Goal: Task Accomplishment & Management: Manage account settings

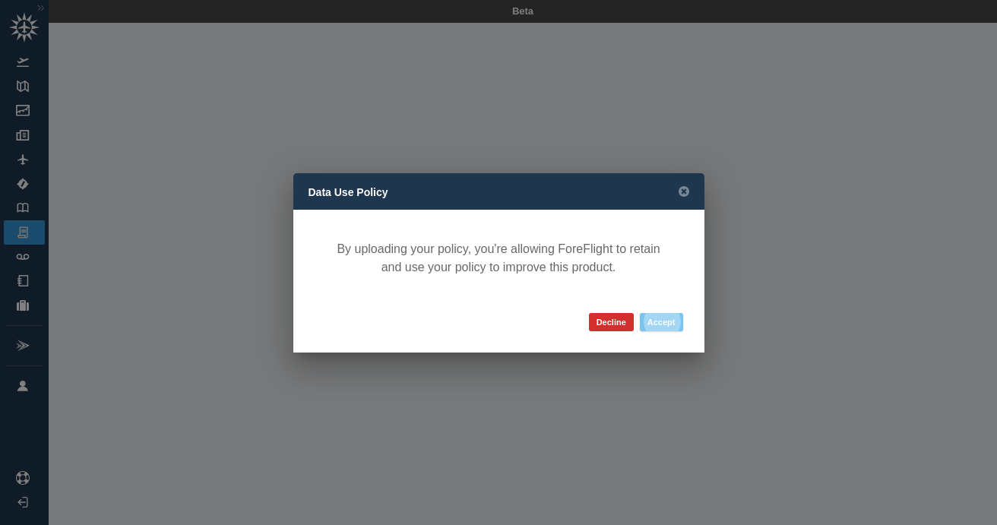
click at [660, 322] on button "Accept" at bounding box center [661, 322] width 43 height 18
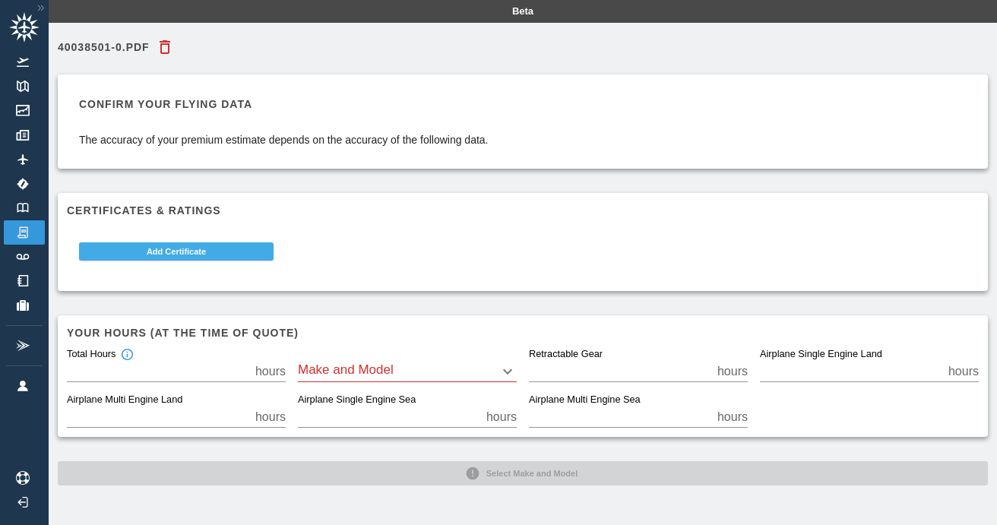
click at [185, 245] on button "Add Certificate" at bounding box center [176, 251] width 194 height 18
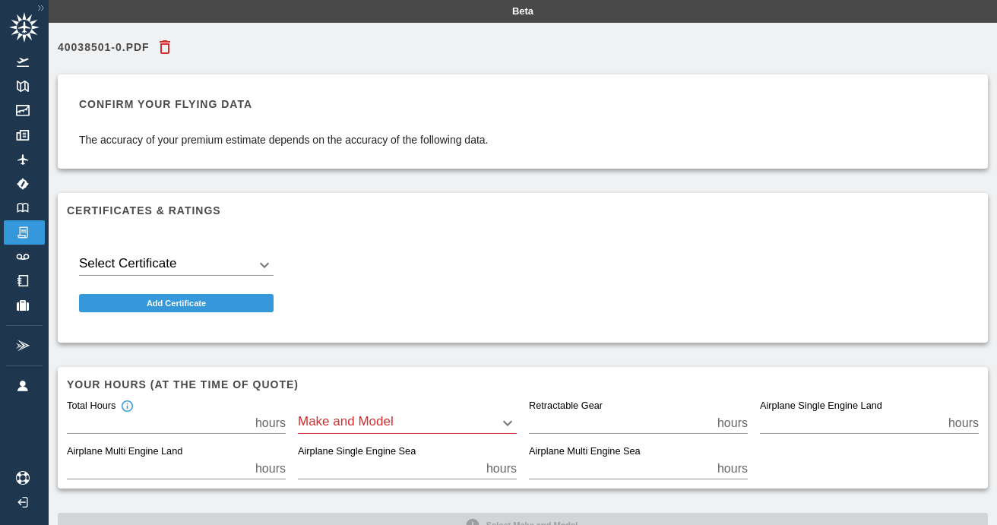
click at [217, 266] on body "Beta 40038501-0.pdf Confirm your flying data The accuracy of your premium estim…" at bounding box center [498, 262] width 997 height 525
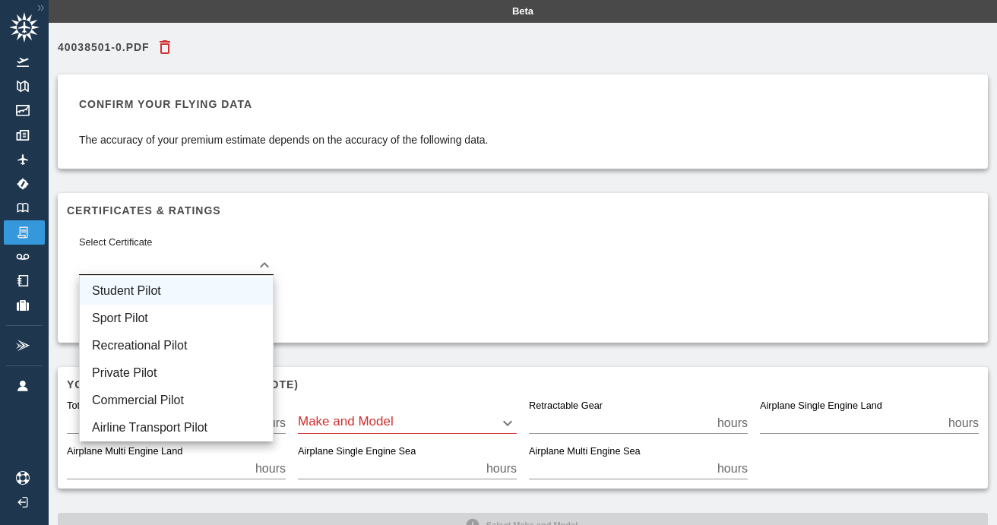
click at [156, 291] on li "Student Pilot" at bounding box center [176, 290] width 193 height 27
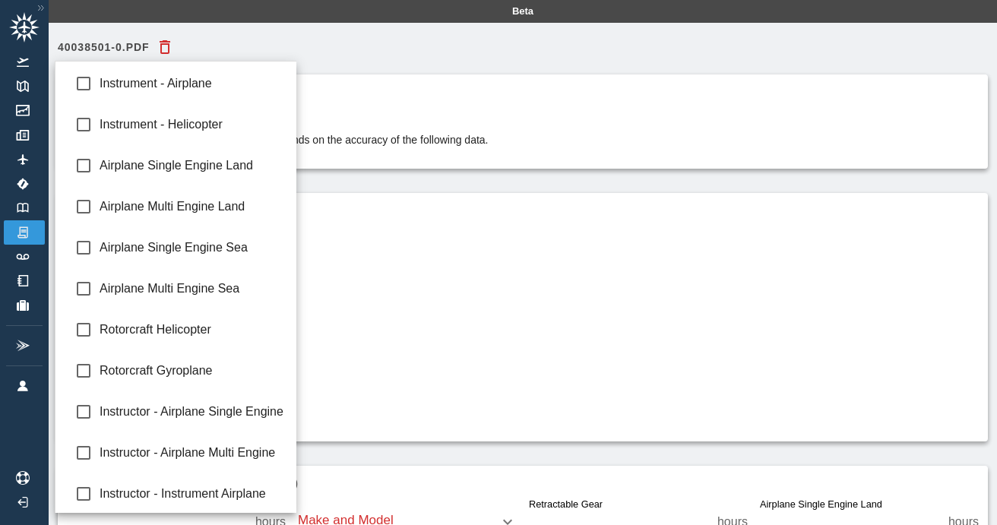
click at [195, 317] on body "Beta 40038501-0.pdf Confirm your flying data The accuracy of your premium estim…" at bounding box center [498, 262] width 997 height 525
click at [500, 248] on div at bounding box center [498, 262] width 997 height 525
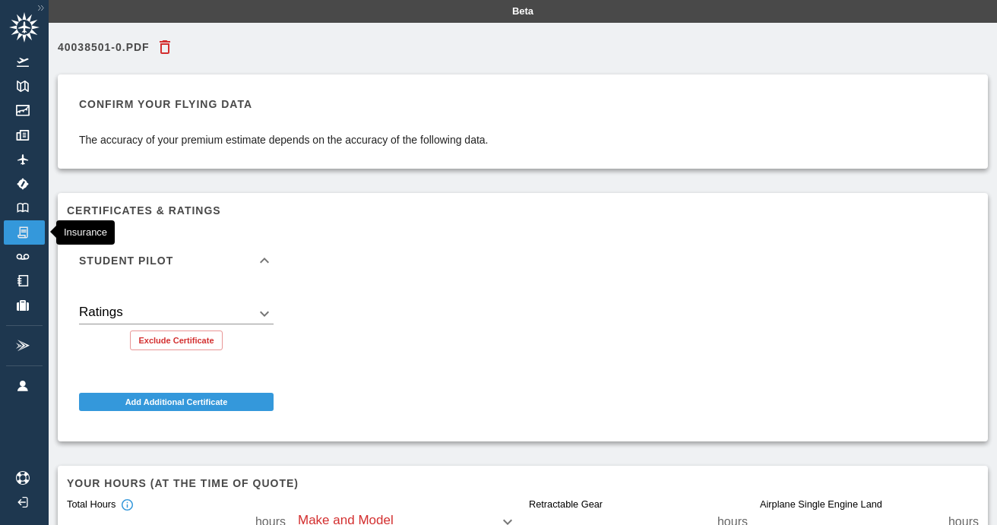
click at [26, 236] on img at bounding box center [22, 233] width 17 height 14
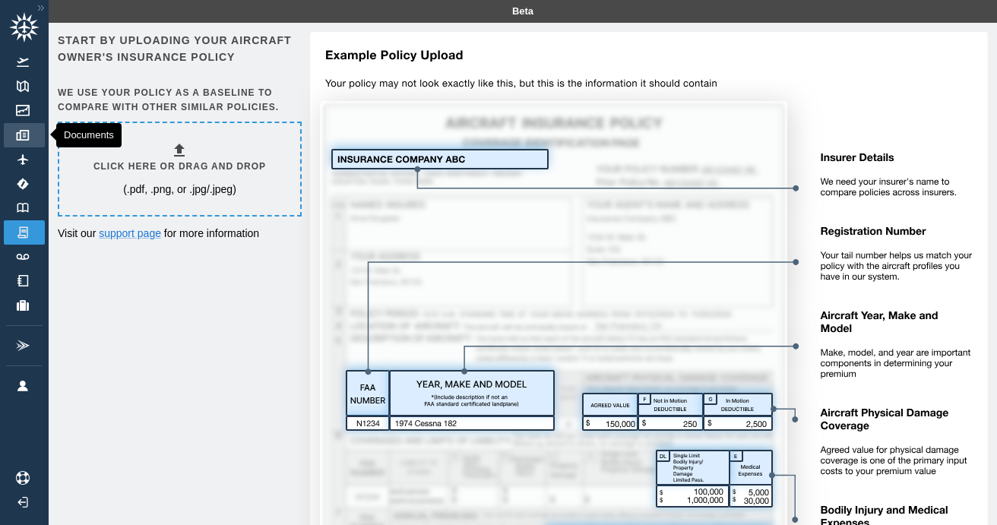
click at [24, 130] on img at bounding box center [22, 135] width 17 height 11
click at [29, 395] on link "Account" at bounding box center [24, 386] width 41 height 24
